Goal: Navigation & Orientation: Find specific page/section

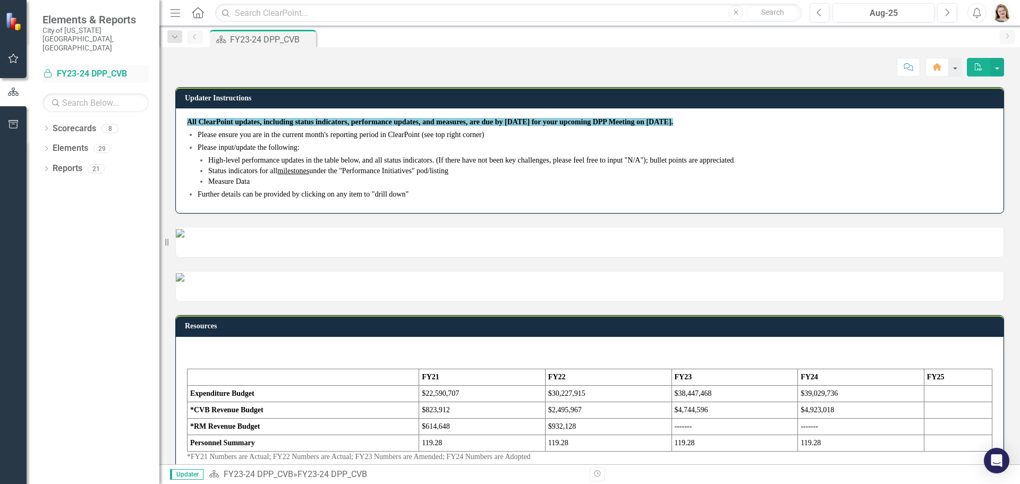
click at [64, 68] on link "Locked FY23-24 DPP_CVB" at bounding box center [96, 74] width 106 height 12
click at [13, 57] on icon "button" at bounding box center [13, 58] width 11 height 9
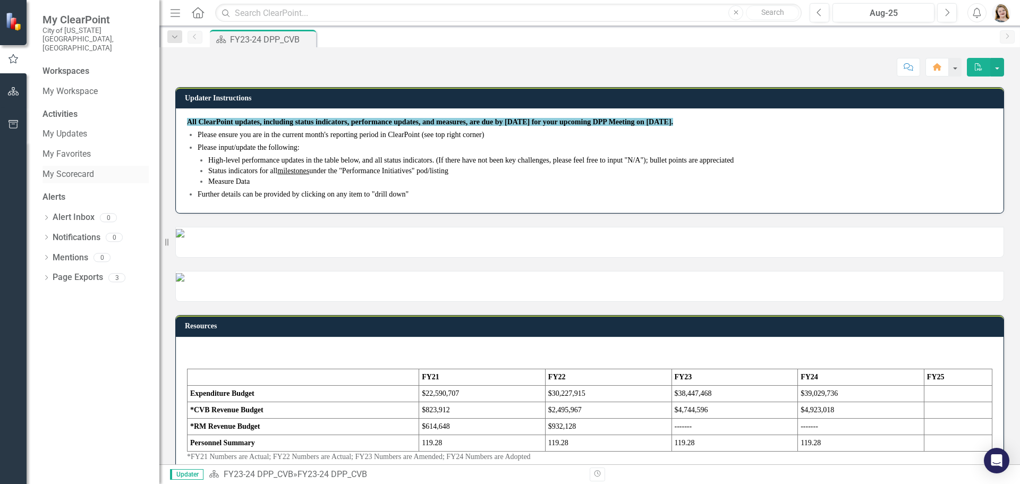
click at [77, 168] on link "My Scorecard" at bounding box center [96, 174] width 106 height 12
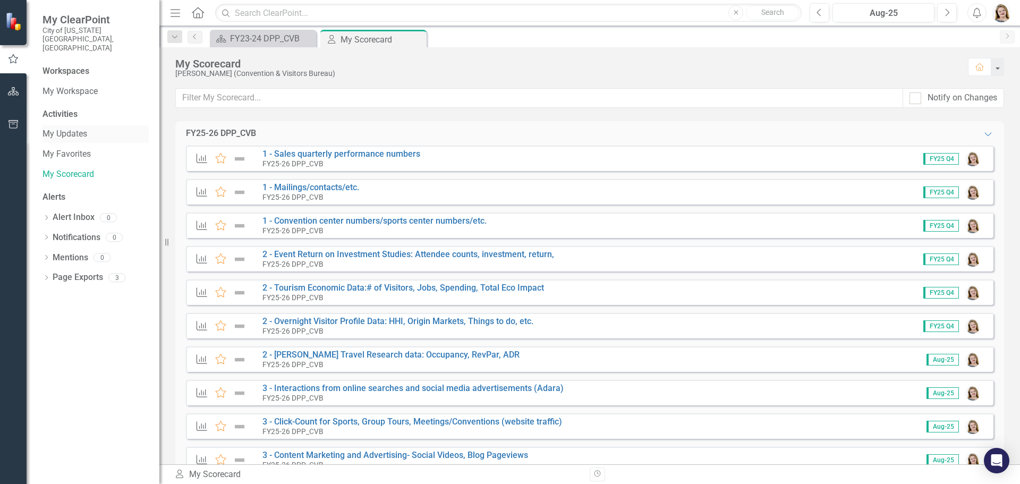
click at [69, 128] on link "My Updates" at bounding box center [96, 134] width 106 height 12
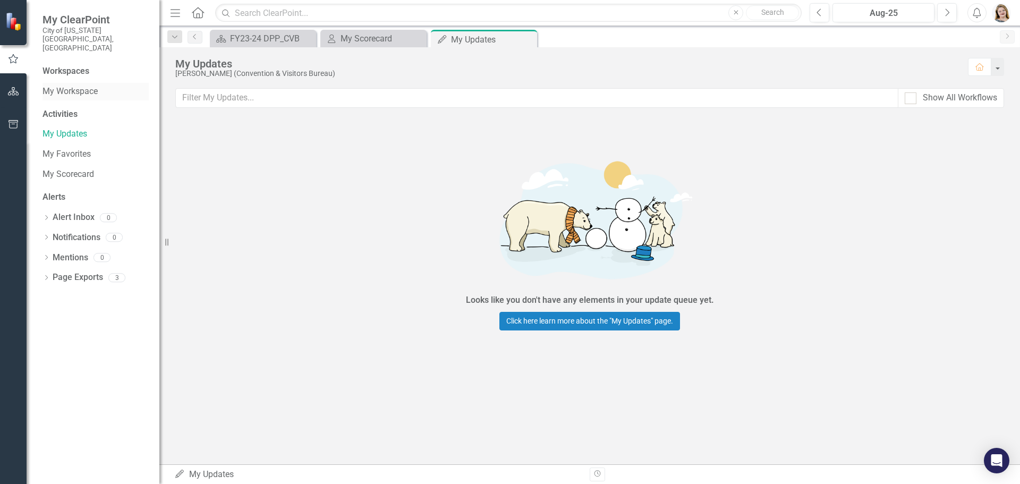
click at [71, 86] on link "My Workspace" at bounding box center [96, 92] width 106 height 12
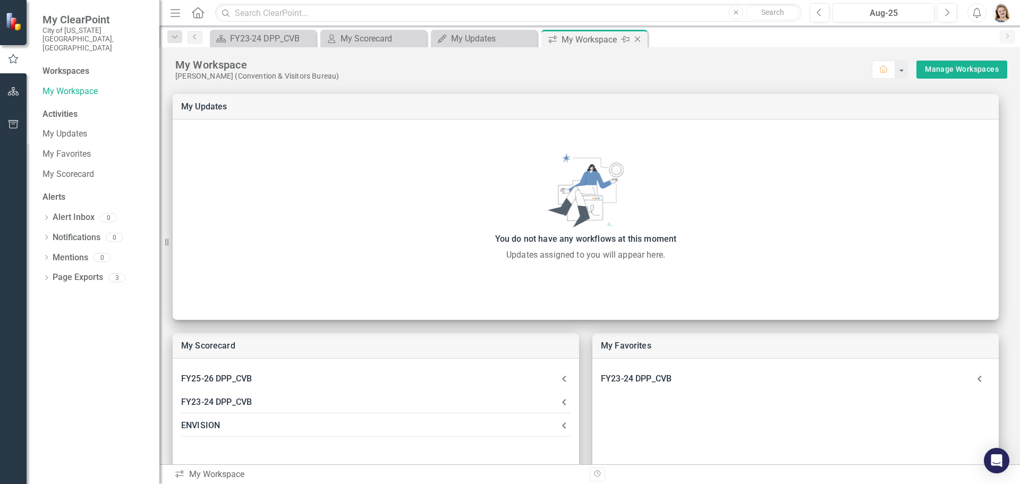
click at [639, 40] on icon "Close" at bounding box center [637, 39] width 11 height 9
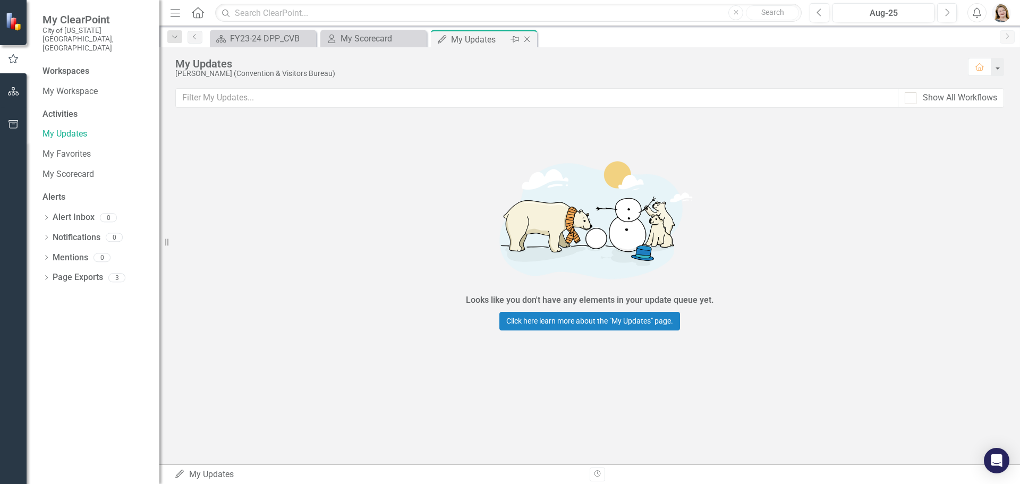
click at [529, 40] on icon "Close" at bounding box center [527, 39] width 11 height 9
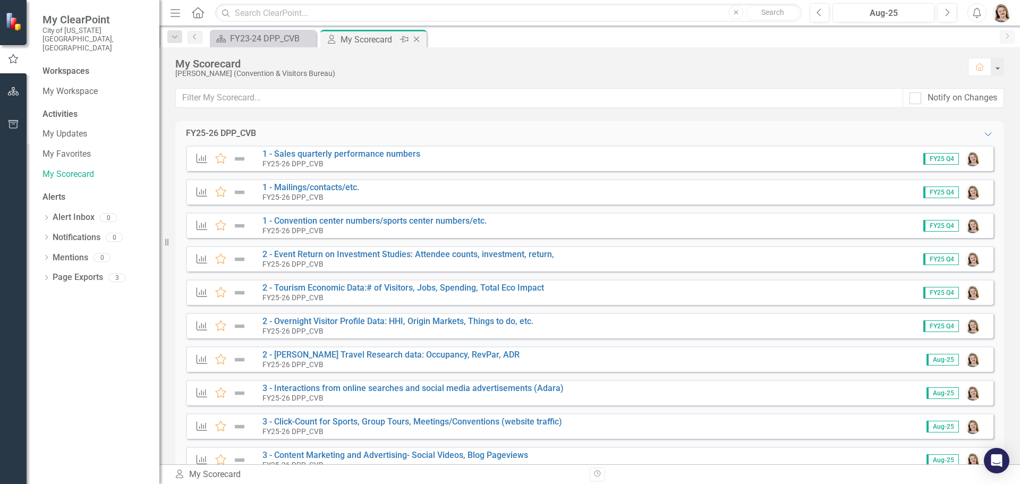
click at [418, 36] on icon "Close" at bounding box center [416, 39] width 11 height 9
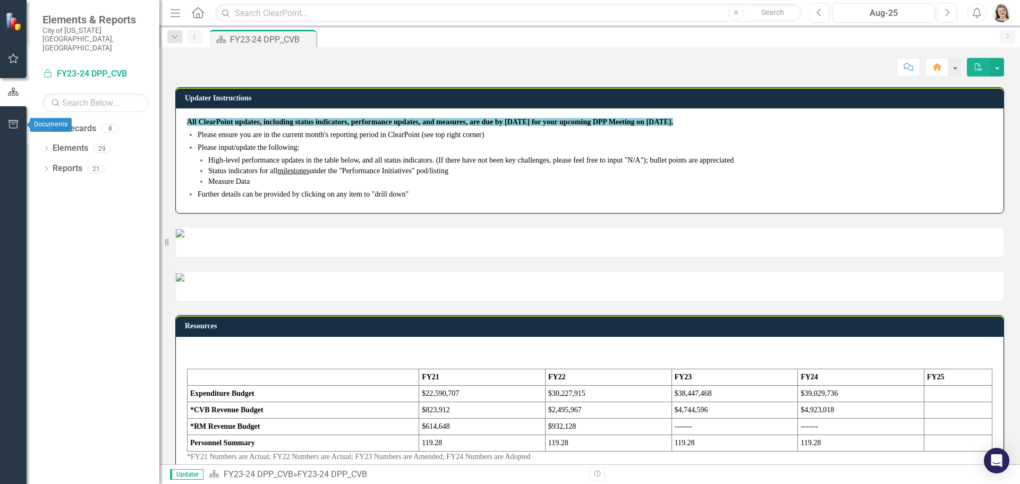
click at [12, 122] on icon "button" at bounding box center [13, 124] width 11 height 9
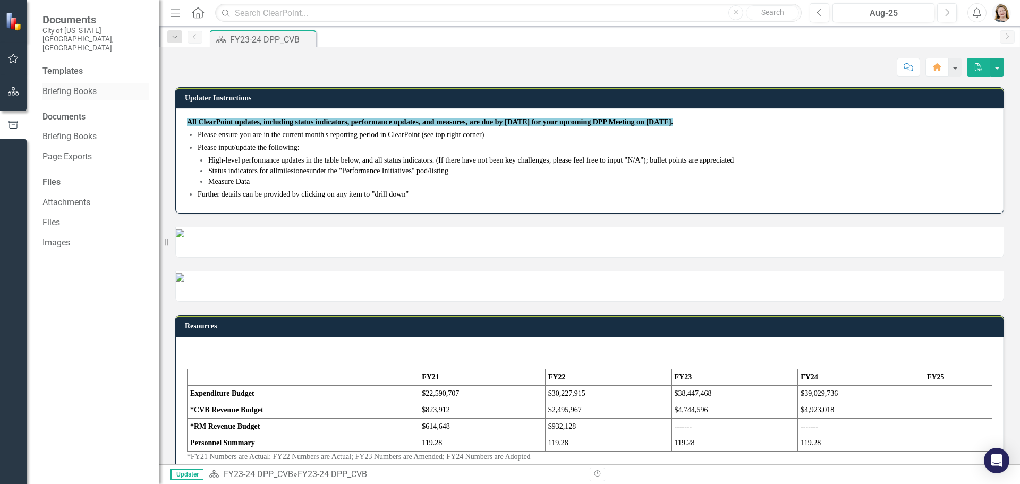
click at [88, 86] on link "Briefing Books" at bounding box center [96, 92] width 106 height 12
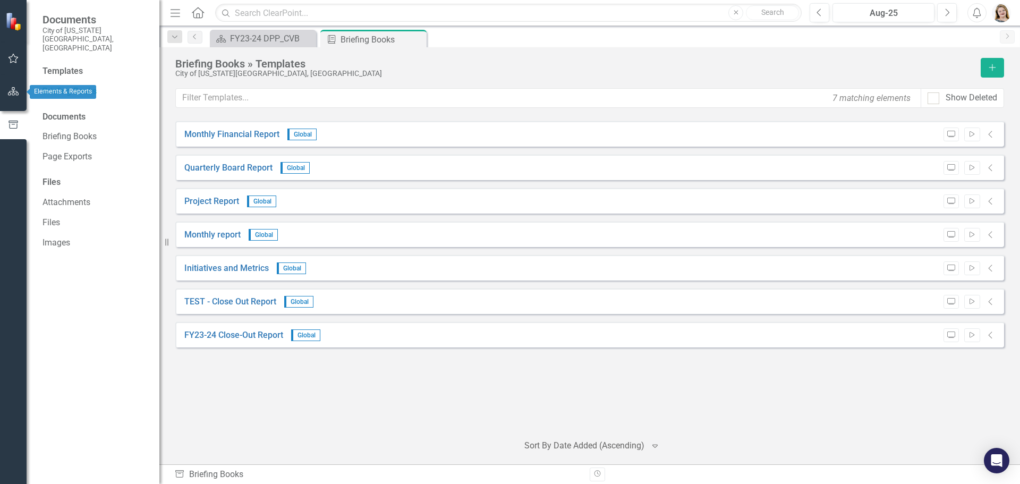
click at [12, 92] on icon "button" at bounding box center [13, 91] width 11 height 9
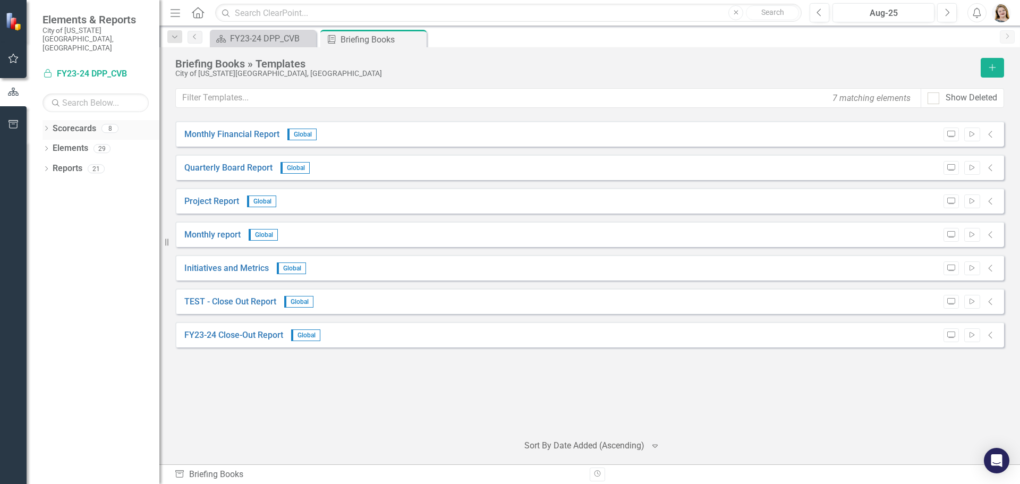
click at [48, 126] on icon "Dropdown" at bounding box center [46, 129] width 7 height 6
click at [74, 142] on link "Focused Action Plan" at bounding box center [108, 148] width 101 height 12
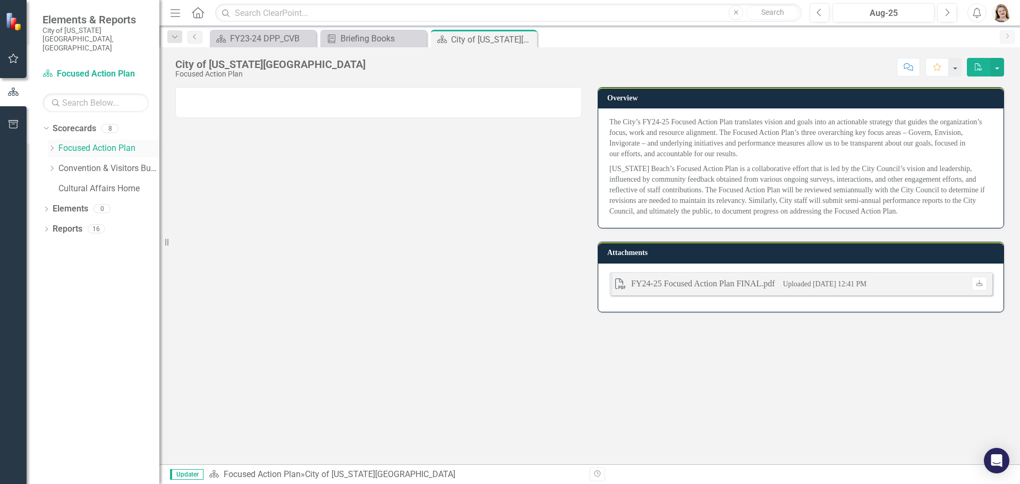
click at [54, 145] on icon "Dropdown" at bounding box center [52, 148] width 8 height 6
click at [92, 142] on link "Focused Action Plan" at bounding box center [108, 148] width 101 height 12
click at [981, 284] on icon at bounding box center [979, 282] width 6 height 6
